Goal: Task Accomplishment & Management: Use online tool/utility

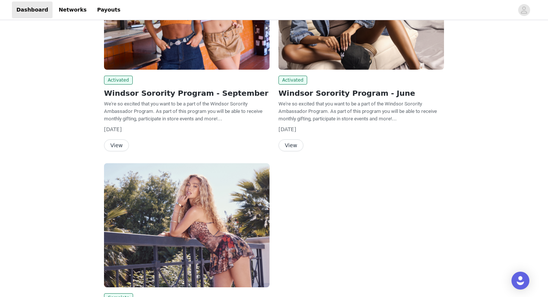
scroll to position [111, 0]
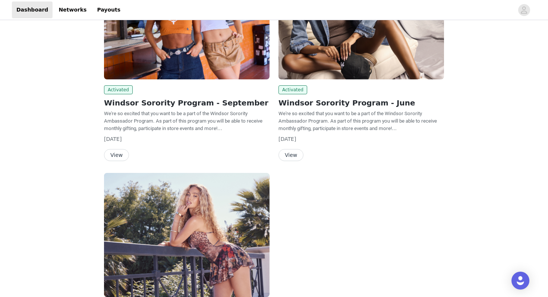
click at [116, 157] on button "View" at bounding box center [116, 155] width 25 height 12
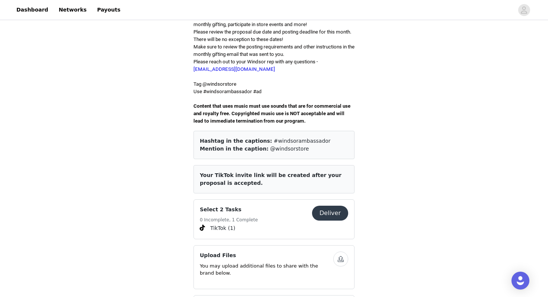
scroll to position [294, 0]
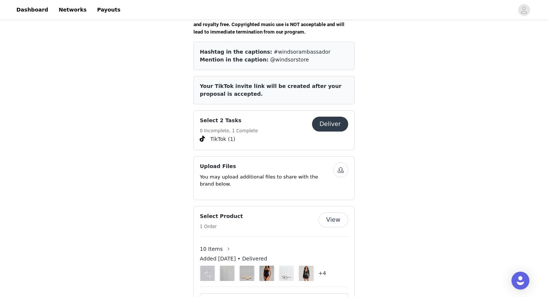
click at [329, 118] on button "Deliver" at bounding box center [330, 124] width 36 height 15
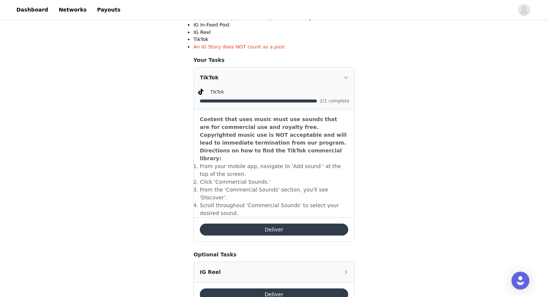
scroll to position [169, 0]
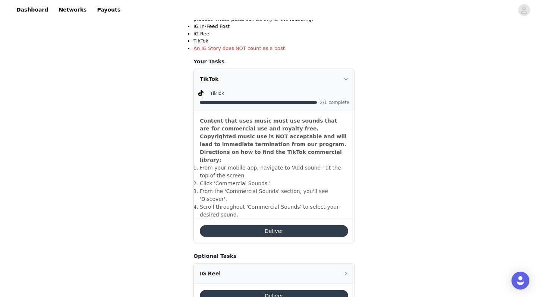
click at [345, 79] on icon "icon: right" at bounding box center [346, 79] width 4 height 4
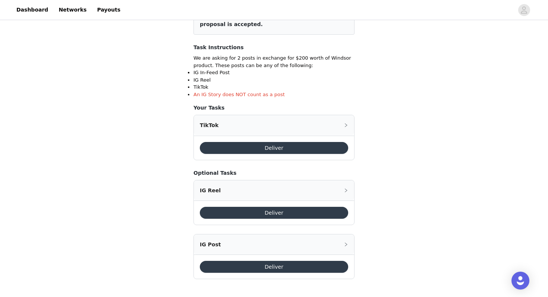
scroll to position [123, 0]
click at [345, 123] on icon "icon: right" at bounding box center [346, 125] width 4 height 4
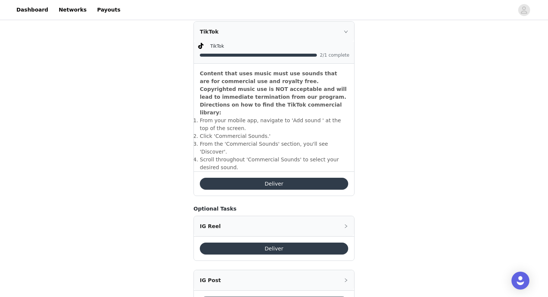
scroll to position [237, 0]
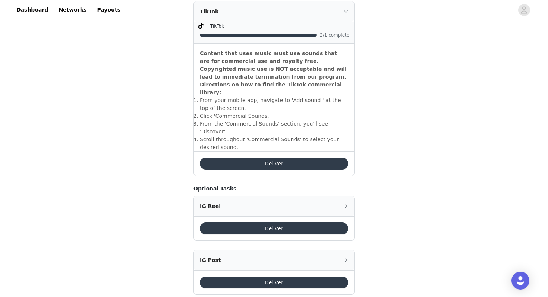
click at [266, 277] on button "Deliver" at bounding box center [274, 283] width 148 height 12
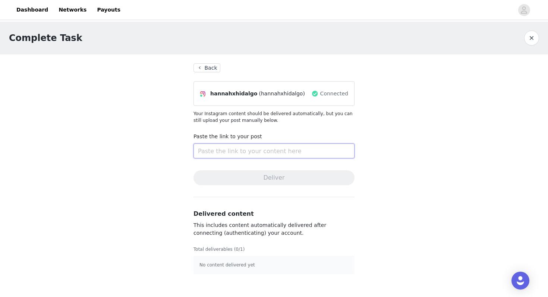
click at [236, 154] on input "text" at bounding box center [273, 150] width 161 height 15
paste input "[URL][DOMAIN_NAME]"
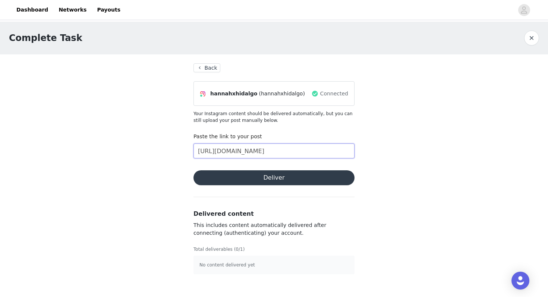
type input "[URL][DOMAIN_NAME]"
click at [250, 182] on button "Deliver" at bounding box center [273, 177] width 161 height 15
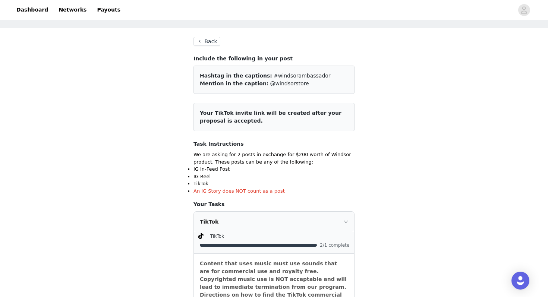
scroll to position [7, 0]
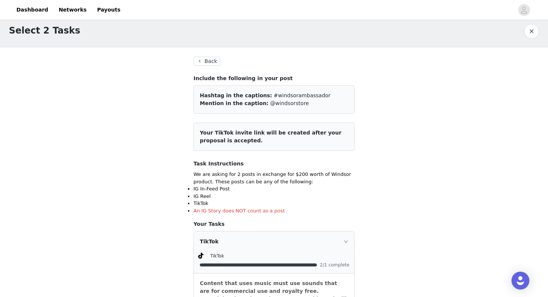
click at [215, 60] on button "Back" at bounding box center [206, 61] width 27 height 9
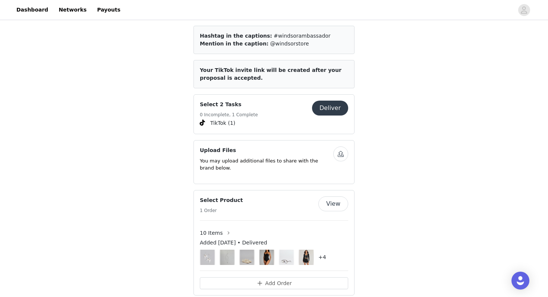
scroll to position [312, 0]
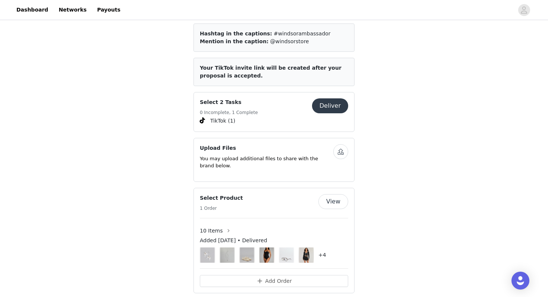
click at [322, 98] on button "Deliver" at bounding box center [330, 105] width 36 height 15
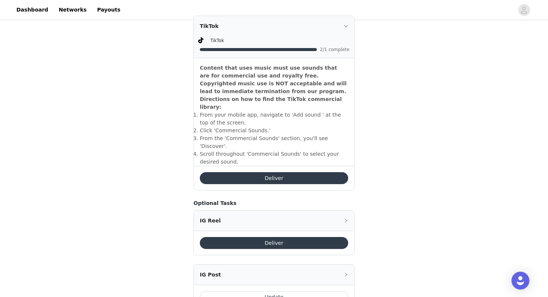
scroll to position [237, 0]
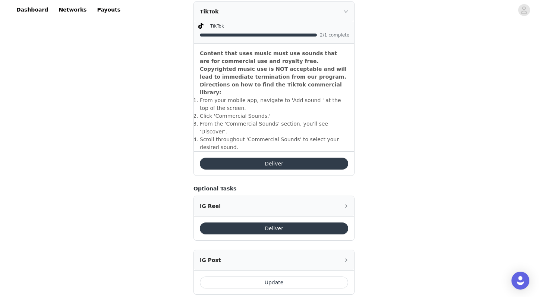
click at [304, 277] on button "Update" at bounding box center [274, 283] width 148 height 12
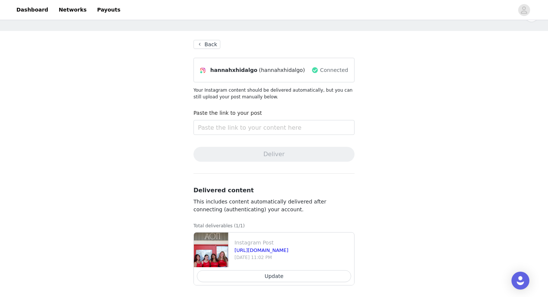
scroll to position [27, 0]
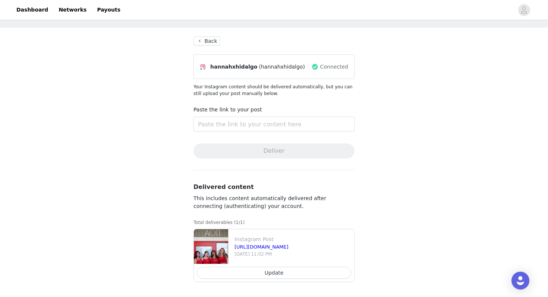
click at [301, 272] on button "Update" at bounding box center [274, 273] width 154 height 12
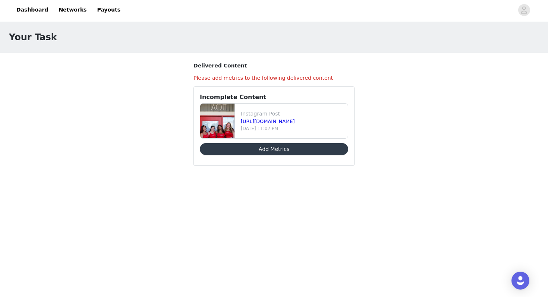
click at [274, 148] on button "Add Metrics" at bounding box center [274, 149] width 148 height 12
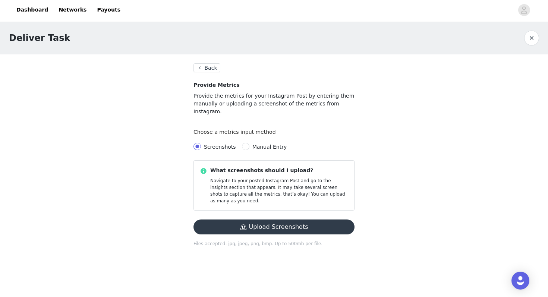
click at [249, 144] on span "Manual Entry" at bounding box center [269, 147] width 41 height 6
click at [248, 143] on input "Manual Entry" at bounding box center [245, 146] width 7 height 7
radio input "true"
radio input "false"
radio input "true"
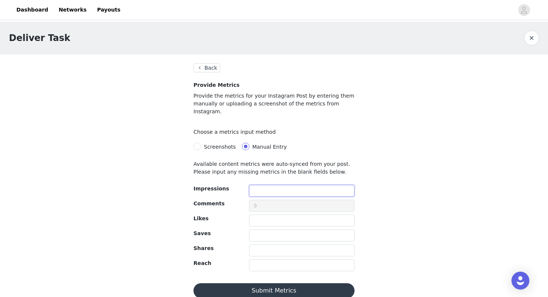
click at [265, 185] on input "text" at bounding box center [301, 191] width 105 height 12
click at [270, 215] on input "text" at bounding box center [301, 221] width 105 height 12
type input "180"
click at [276, 230] on input "text" at bounding box center [301, 236] width 105 height 12
click at [256, 285] on button "Submit Metrics" at bounding box center [273, 290] width 161 height 15
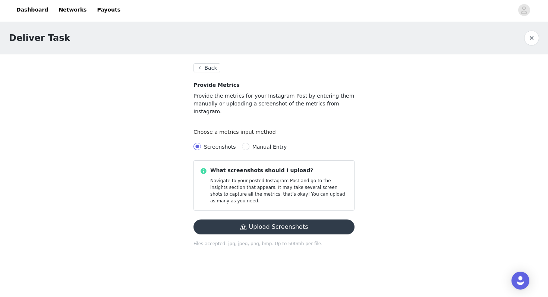
click at [207, 71] on button "Back" at bounding box center [206, 67] width 27 height 9
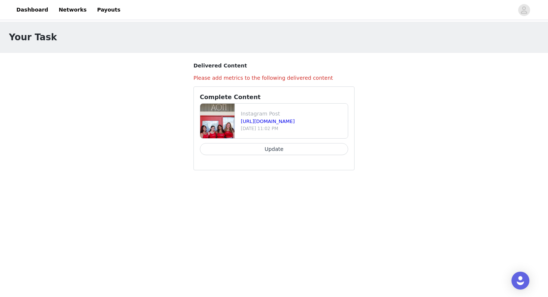
click at [33, 32] on h1 "Your Task" at bounding box center [33, 37] width 48 height 13
click at [255, 144] on button "Update" at bounding box center [274, 149] width 148 height 12
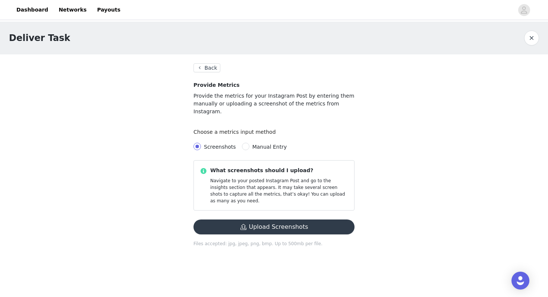
click at [256, 144] on span "Manual Entry" at bounding box center [269, 147] width 35 height 6
click at [249, 143] on input "Manual Entry" at bounding box center [245, 146] width 7 height 7
radio input "true"
radio input "false"
radio input "true"
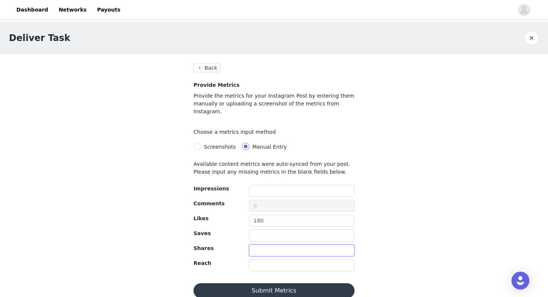
click at [271, 244] on input "text" at bounding box center [301, 250] width 105 height 12
click at [268, 230] on input "text" at bounding box center [301, 236] width 105 height 12
click at [259, 185] on input "text" at bounding box center [301, 191] width 105 height 12
click at [208, 73] on section "Back Provide Metrics Provide the metrics for your Instagram Post by entering th…" at bounding box center [273, 180] width 179 height 253
click at [208, 68] on button "Back" at bounding box center [206, 67] width 27 height 9
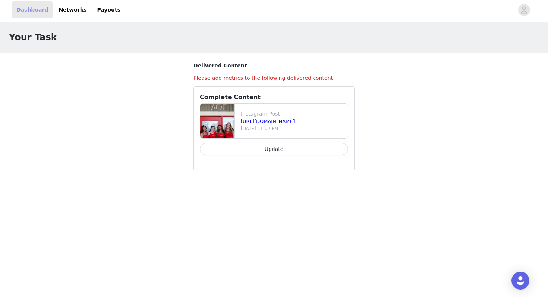
click at [34, 11] on link "Dashboard" at bounding box center [32, 9] width 41 height 17
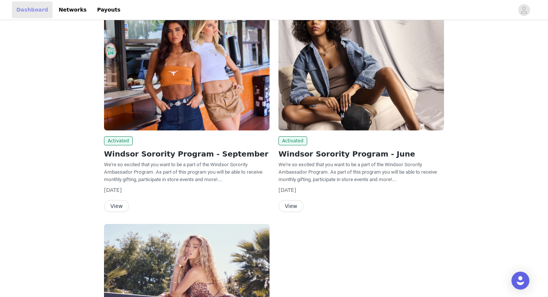
scroll to position [59, 0]
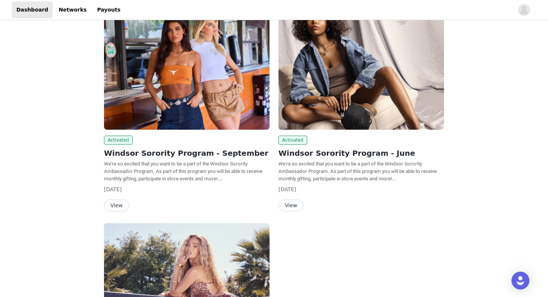
click at [113, 205] on button "View" at bounding box center [116, 205] width 25 height 12
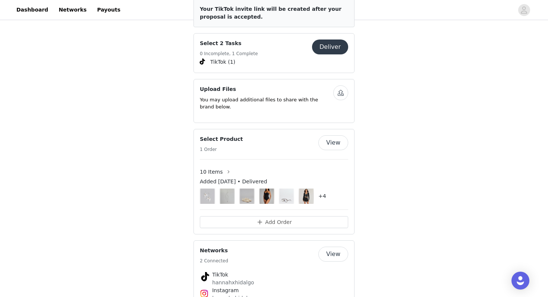
scroll to position [282, 0]
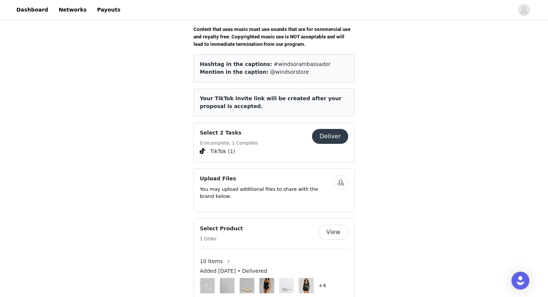
click at [337, 137] on button "Deliver" at bounding box center [330, 136] width 36 height 15
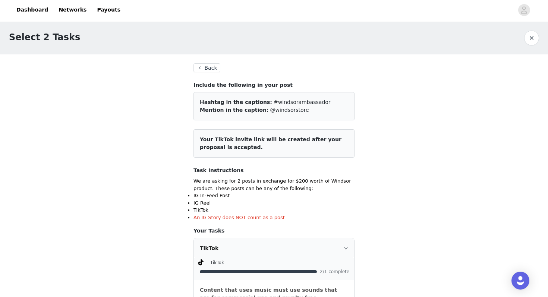
click at [211, 67] on button "Back" at bounding box center [206, 67] width 27 height 9
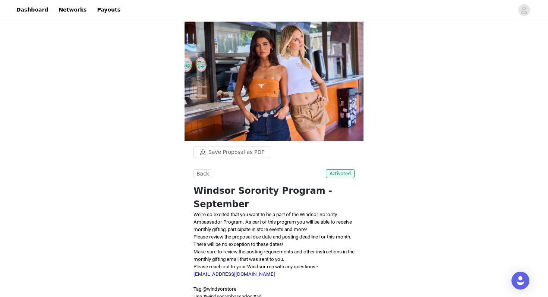
click at [203, 171] on button "Back" at bounding box center [202, 173] width 19 height 9
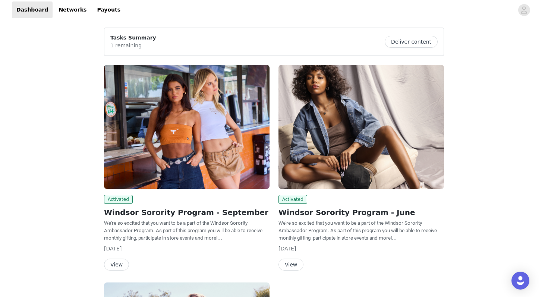
click at [414, 41] on button "Deliver content" at bounding box center [411, 42] width 53 height 12
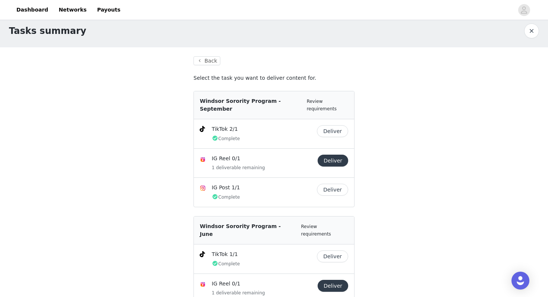
scroll to position [8, 0]
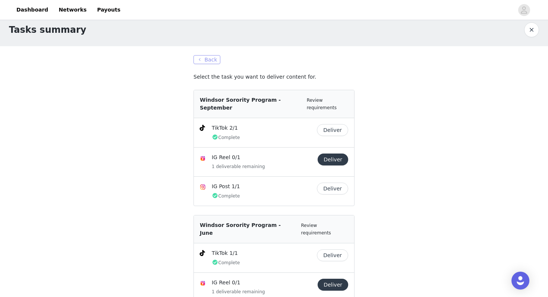
click at [204, 62] on button "Back" at bounding box center [206, 59] width 27 height 9
